Goal: Information Seeking & Learning: Learn about a topic

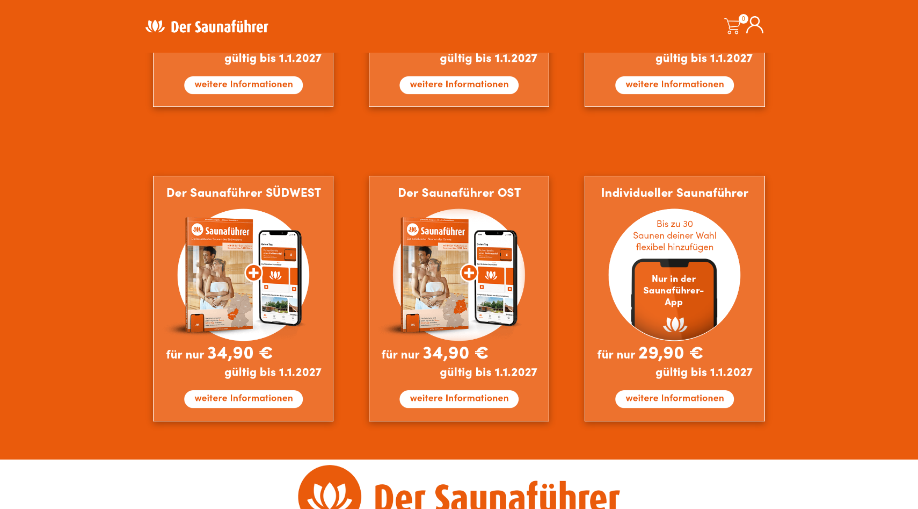
scroll to position [866, 0]
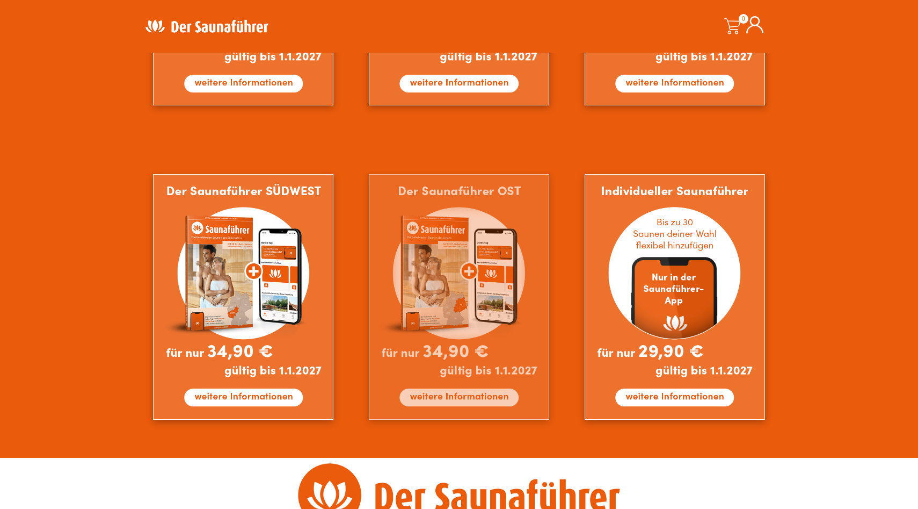
click at [454, 307] on img at bounding box center [459, 296] width 180 height 245
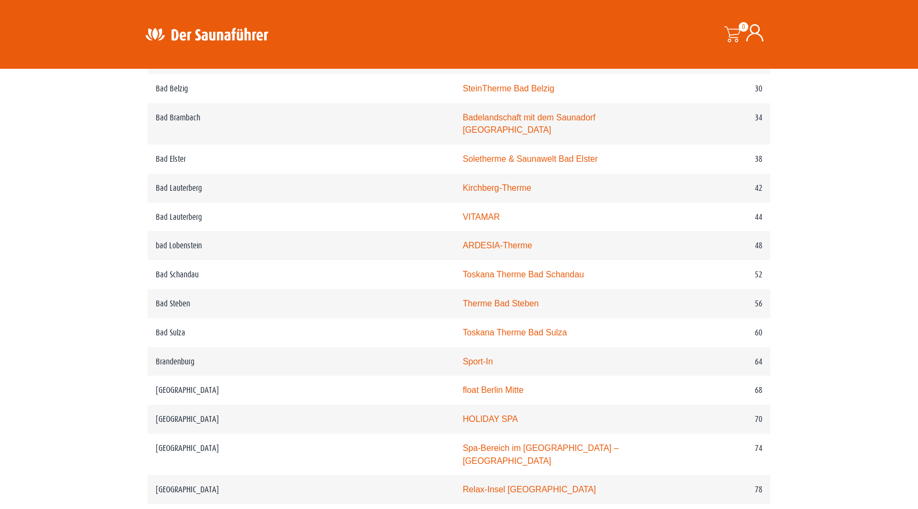
scroll to position [513, 0]
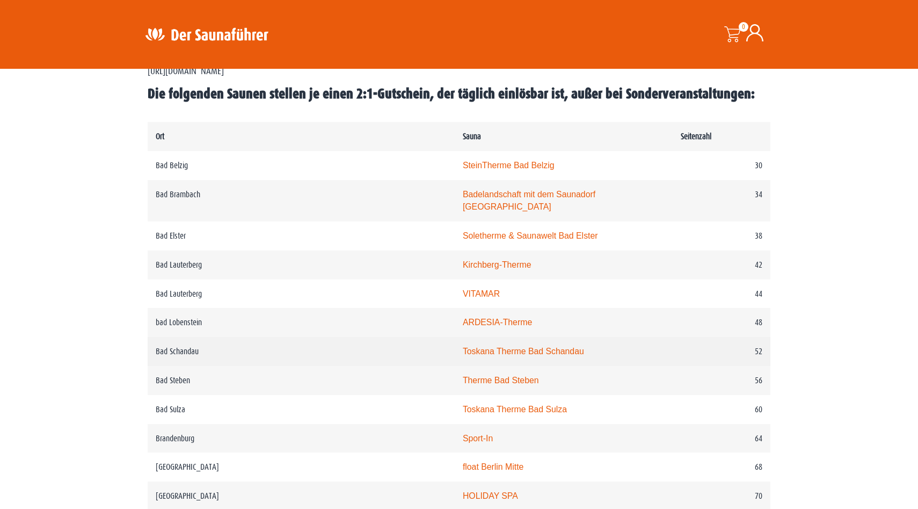
click at [465, 346] on link "Toskana Therme Bad Schandau" at bounding box center [523, 350] width 121 height 9
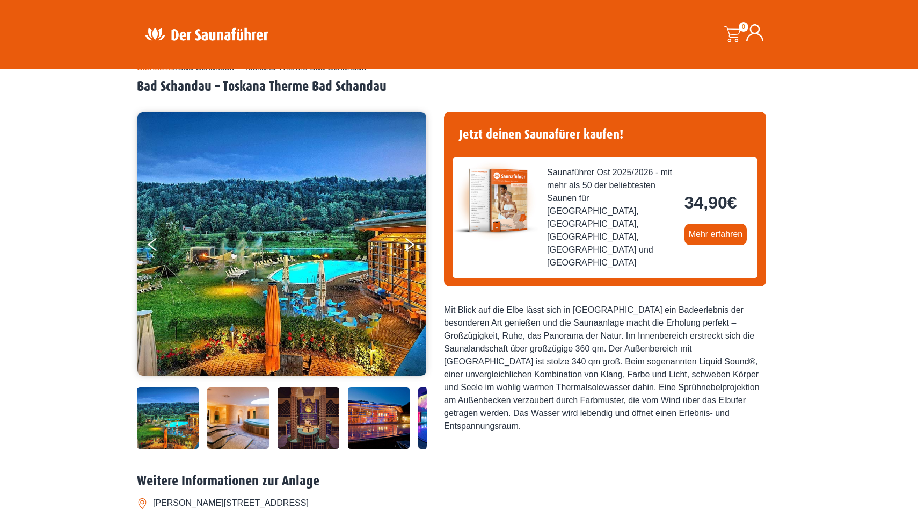
scroll to position [38, 0]
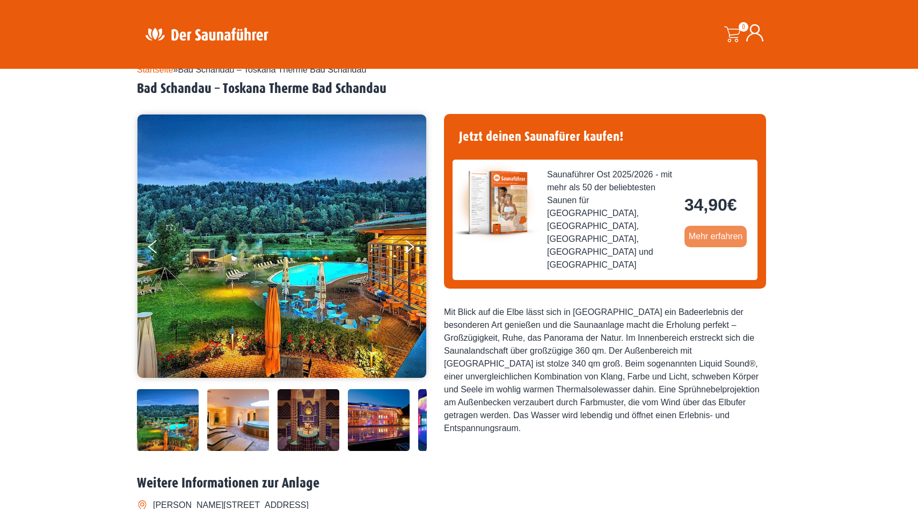
click at [720, 226] on link "Mehr erfahren" at bounding box center [716, 236] width 63 height 21
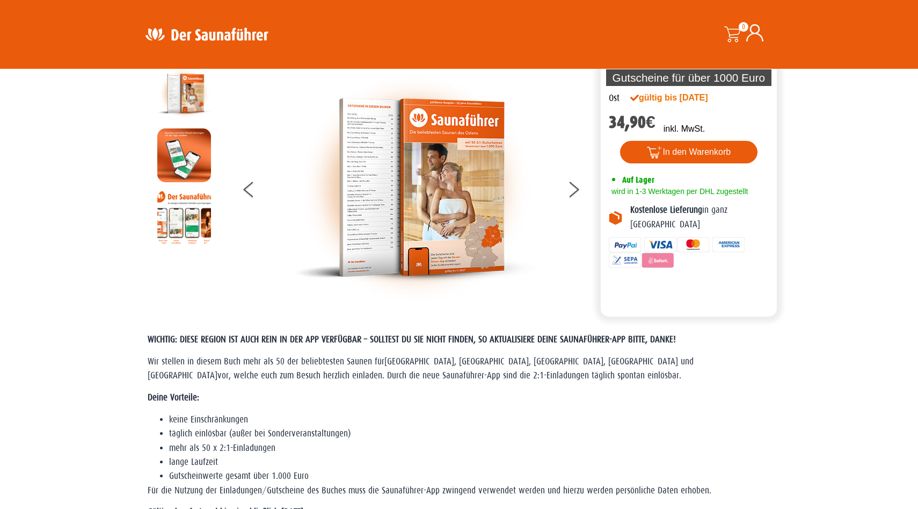
scroll to position [27, 0]
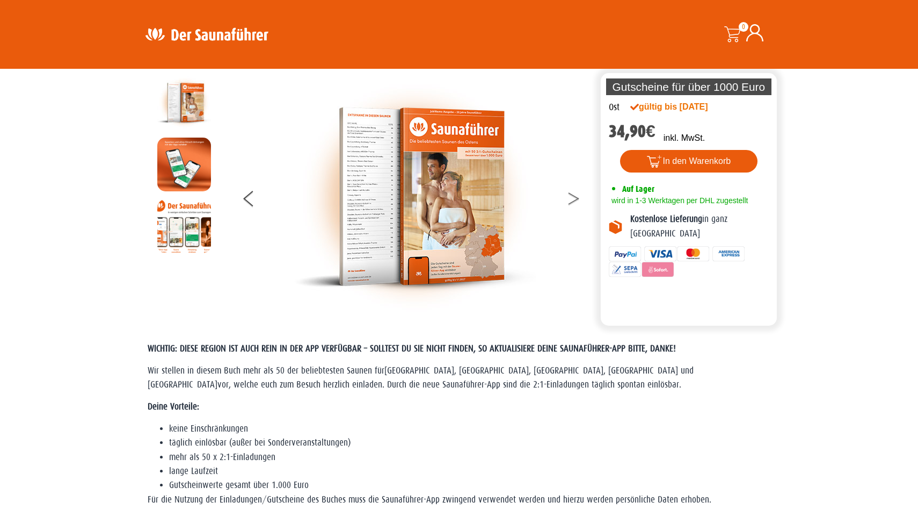
click at [578, 197] on button at bounding box center [580, 200] width 27 height 27
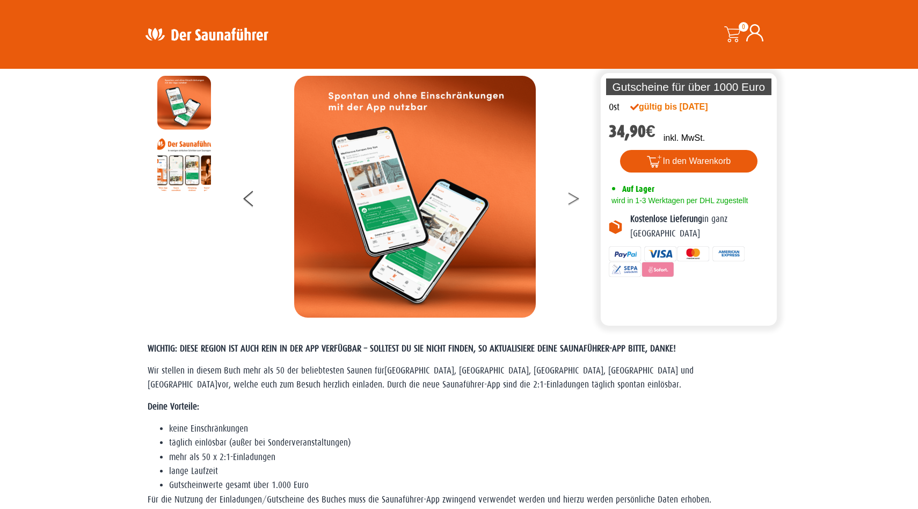
click at [576, 195] on button at bounding box center [580, 200] width 27 height 27
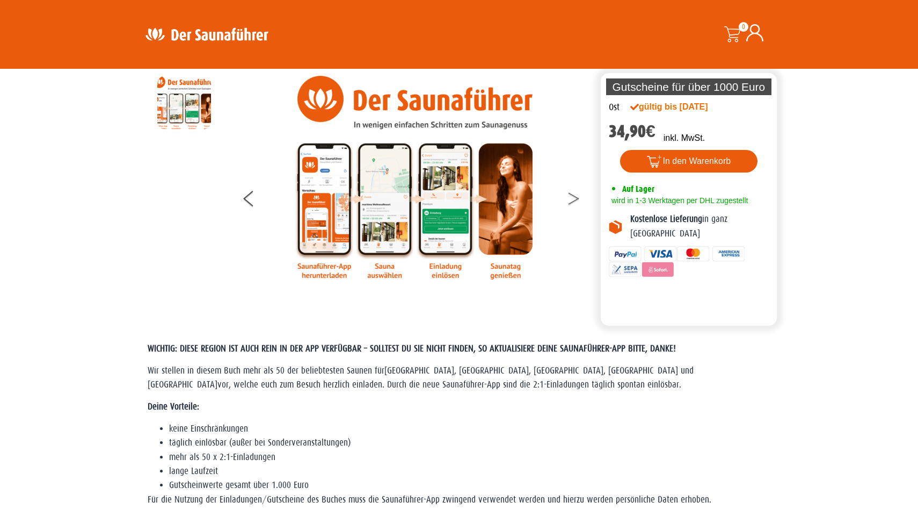
click at [576, 195] on button at bounding box center [580, 200] width 27 height 27
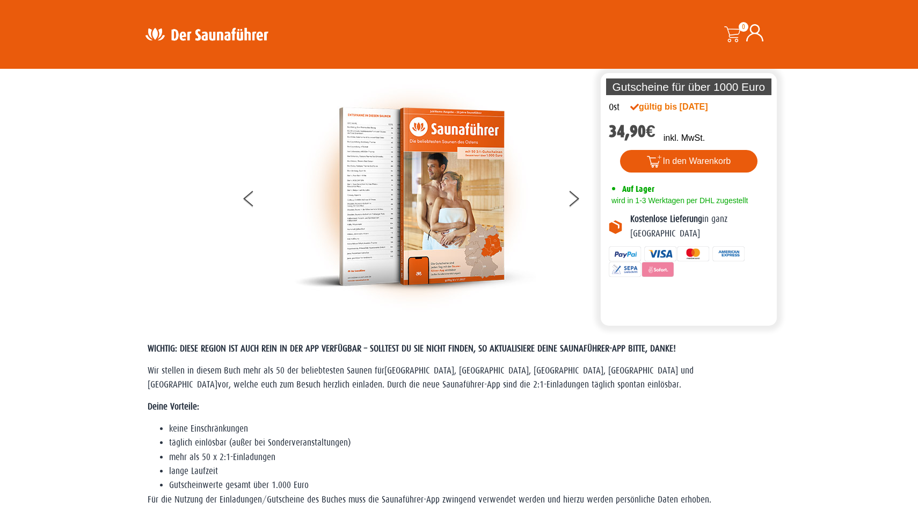
click at [482, 152] on img at bounding box center [415, 197] width 242 height 242
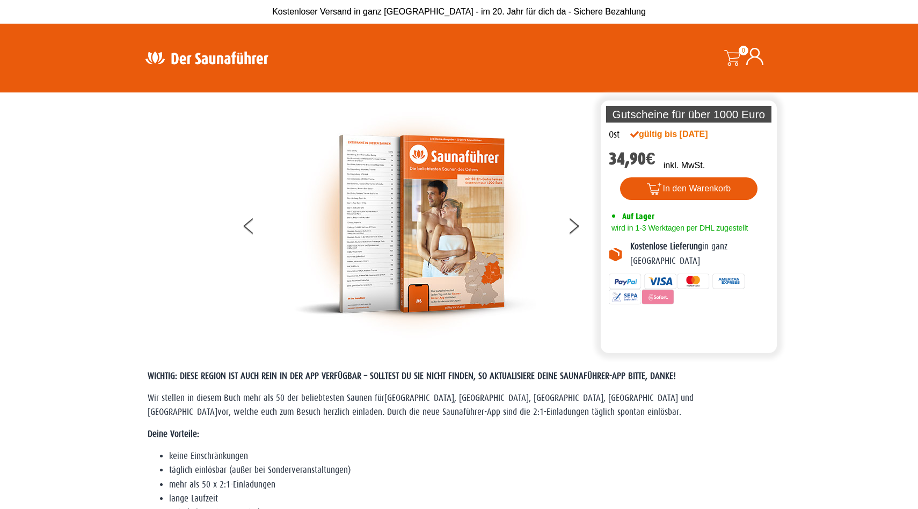
click at [219, 53] on img at bounding box center [207, 57] width 140 height 21
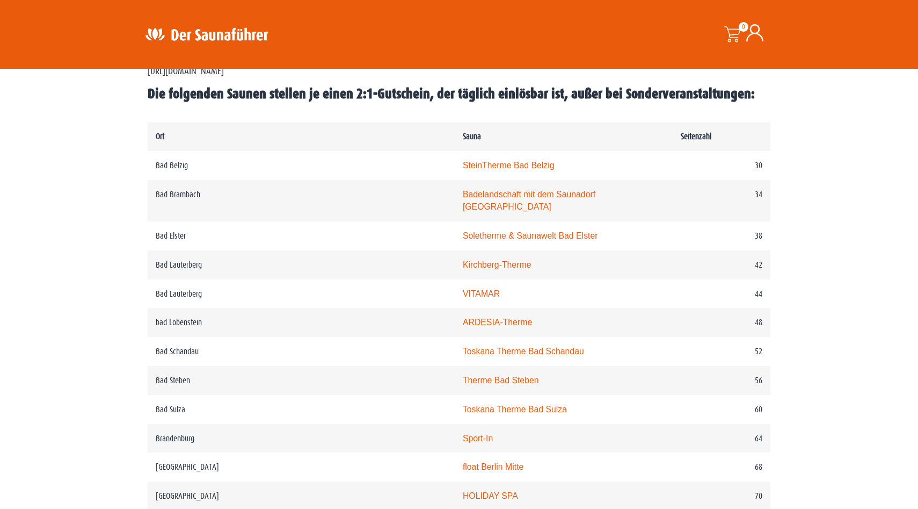
scroll to position [513, 0]
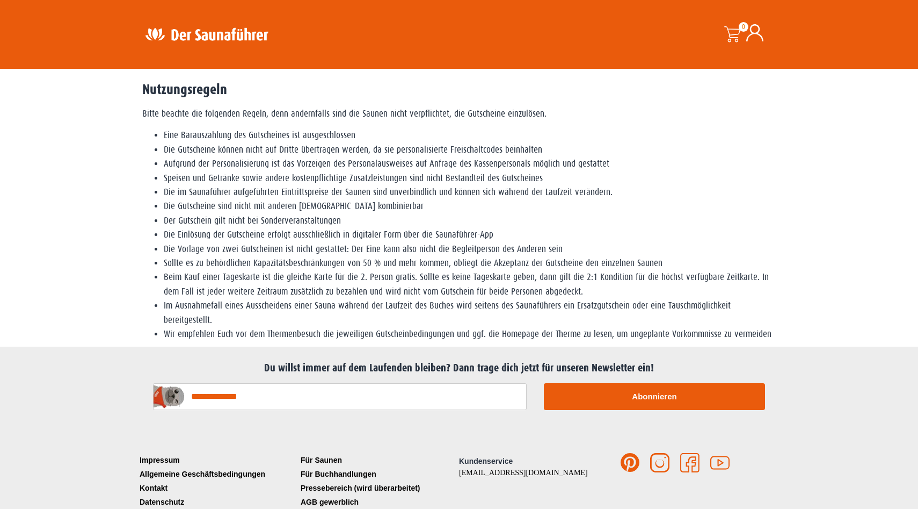
scroll to position [69, 0]
